Goal: Find specific page/section: Find specific page/section

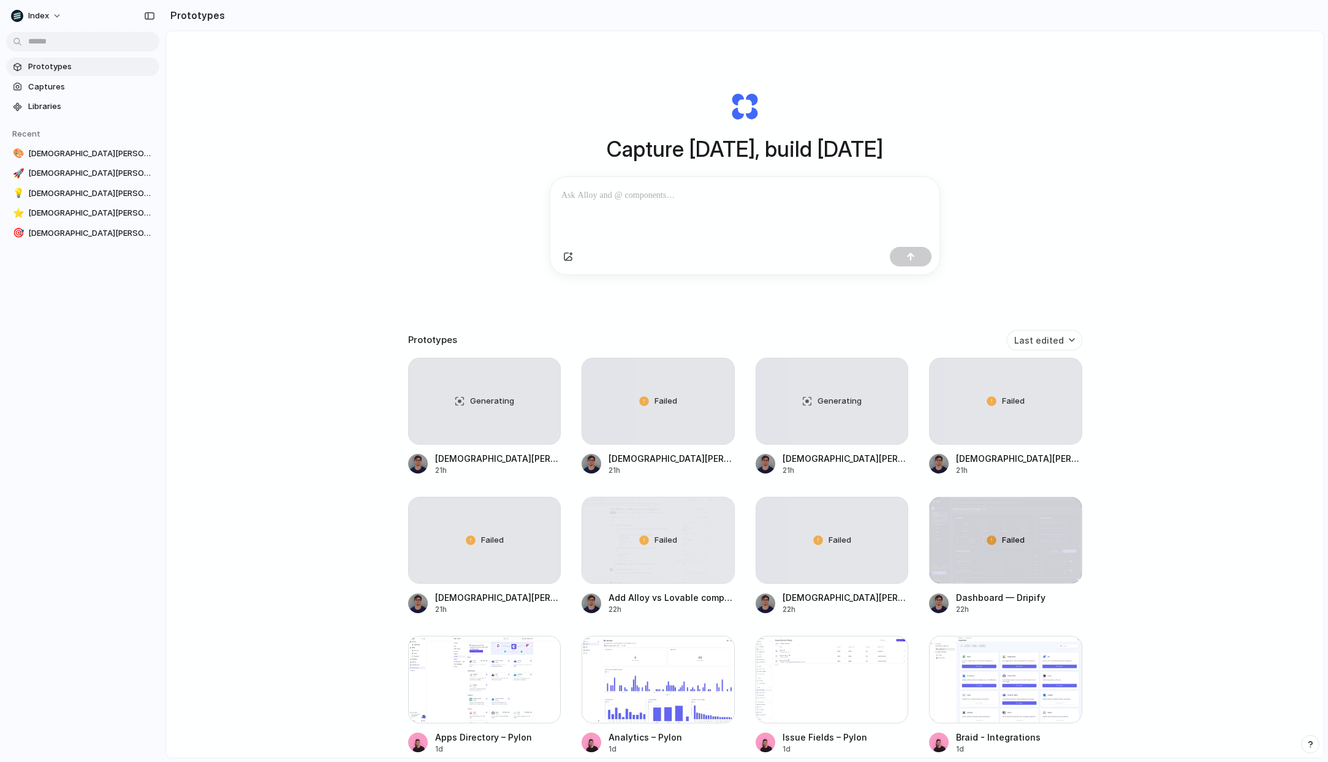
click at [311, 379] on div "Capture [DATE], build [DATE] Clone web app Clone screenshot Start from existing…" at bounding box center [745, 427] width 1158 height 792
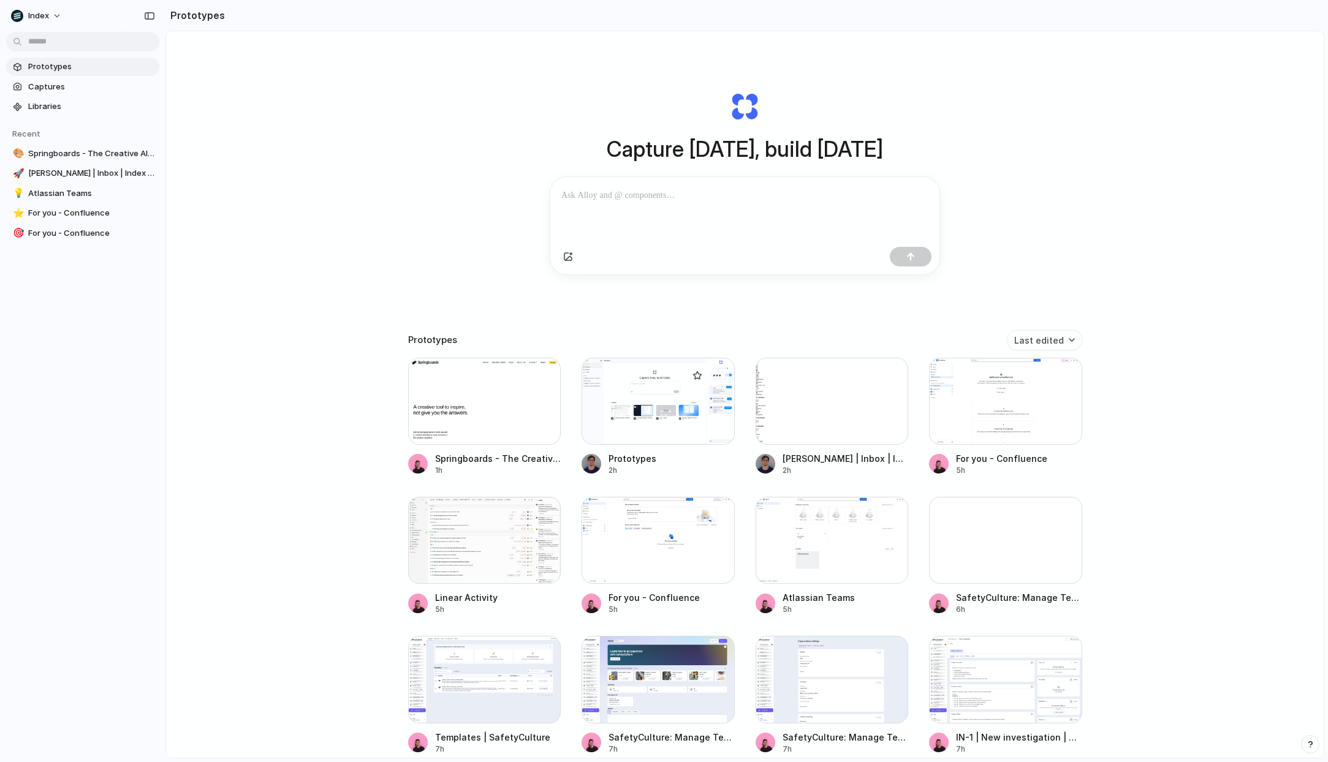
click at [672, 401] on div at bounding box center [658, 401] width 153 height 87
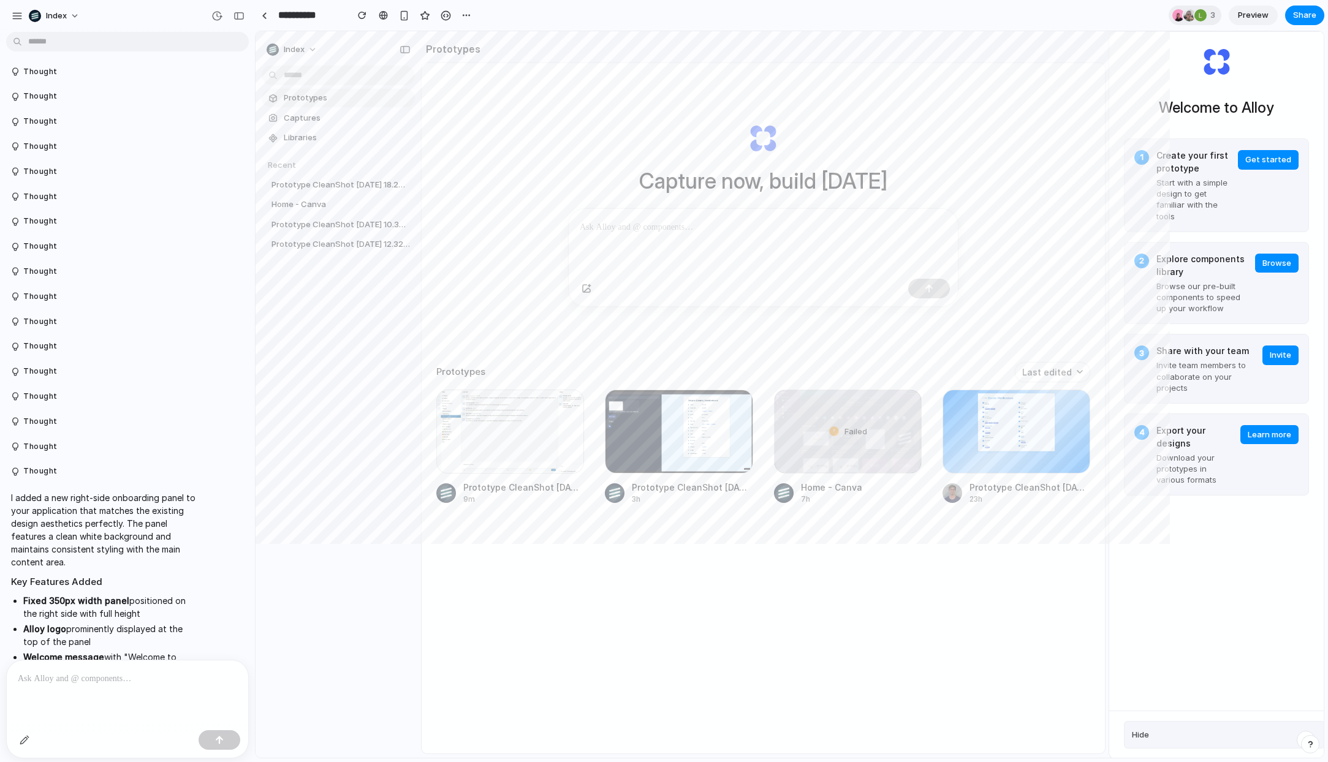
scroll to position [2699, 0]
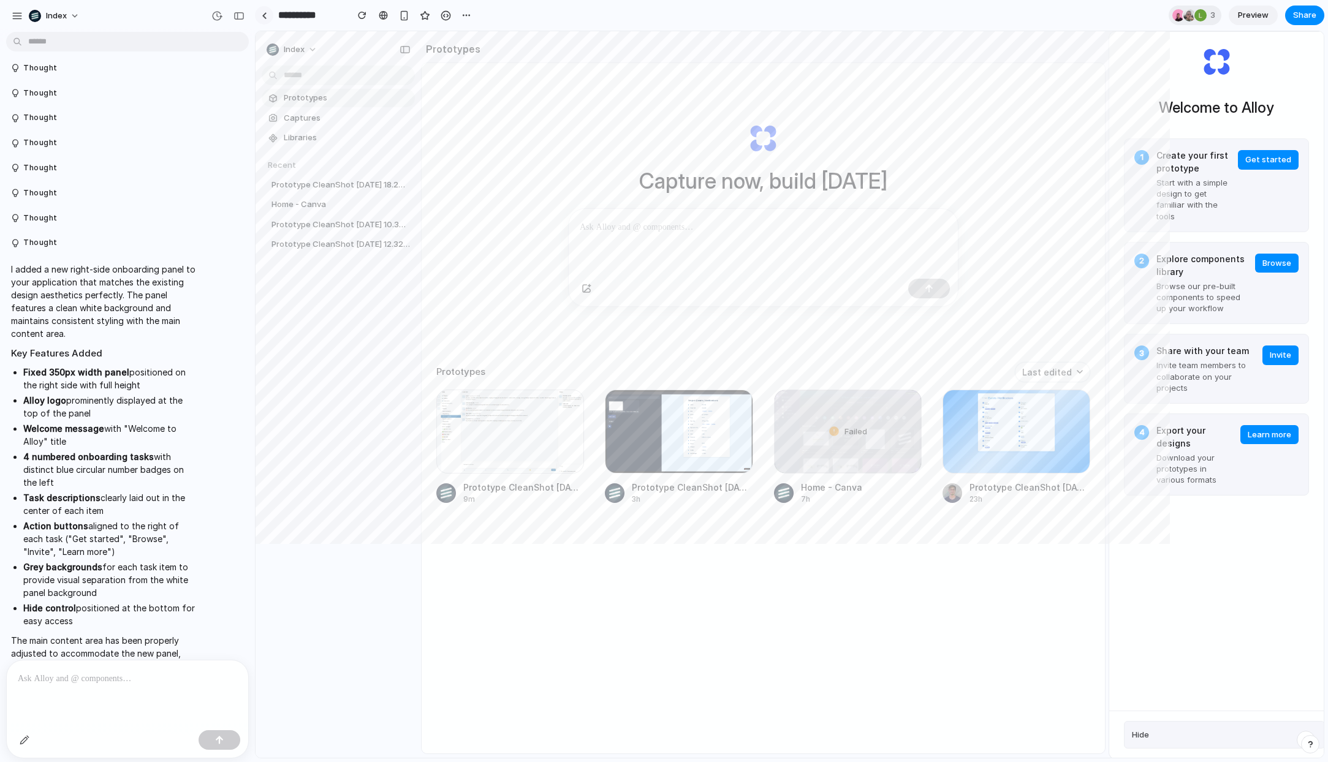
click at [265, 15] on div at bounding box center [265, 15] width 6 height 7
